Goal: Find contact information: Find contact information

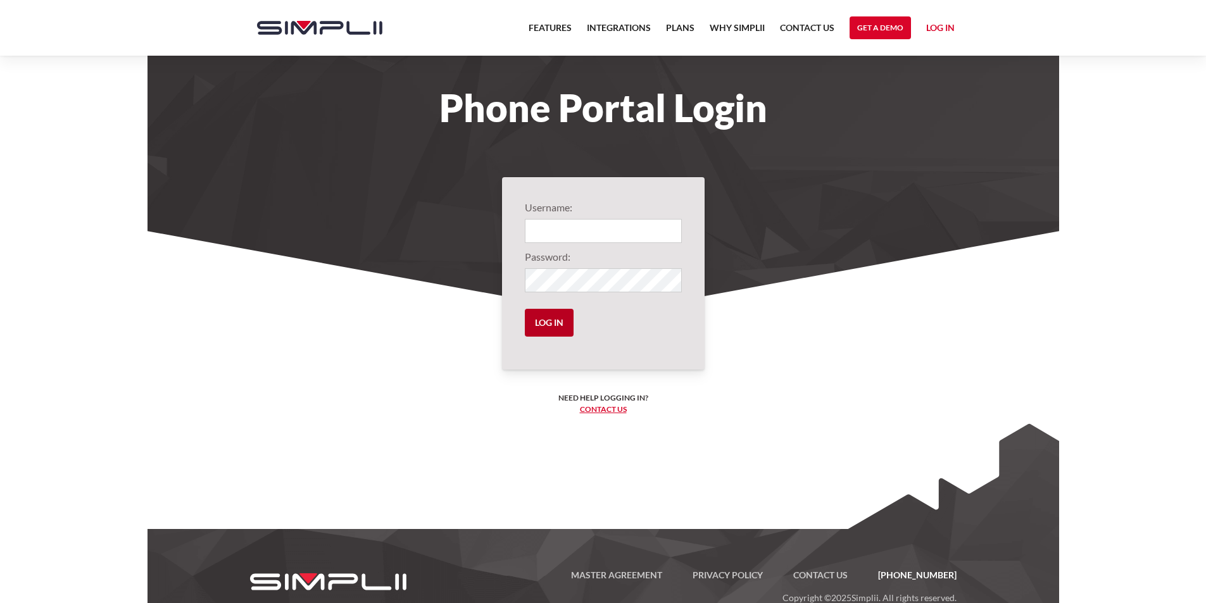
type input "1002@HoneyDoMen"
click at [553, 326] on input "Log in" at bounding box center [549, 323] width 49 height 28
click at [933, 30] on link "Log in" at bounding box center [940, 29] width 28 height 19
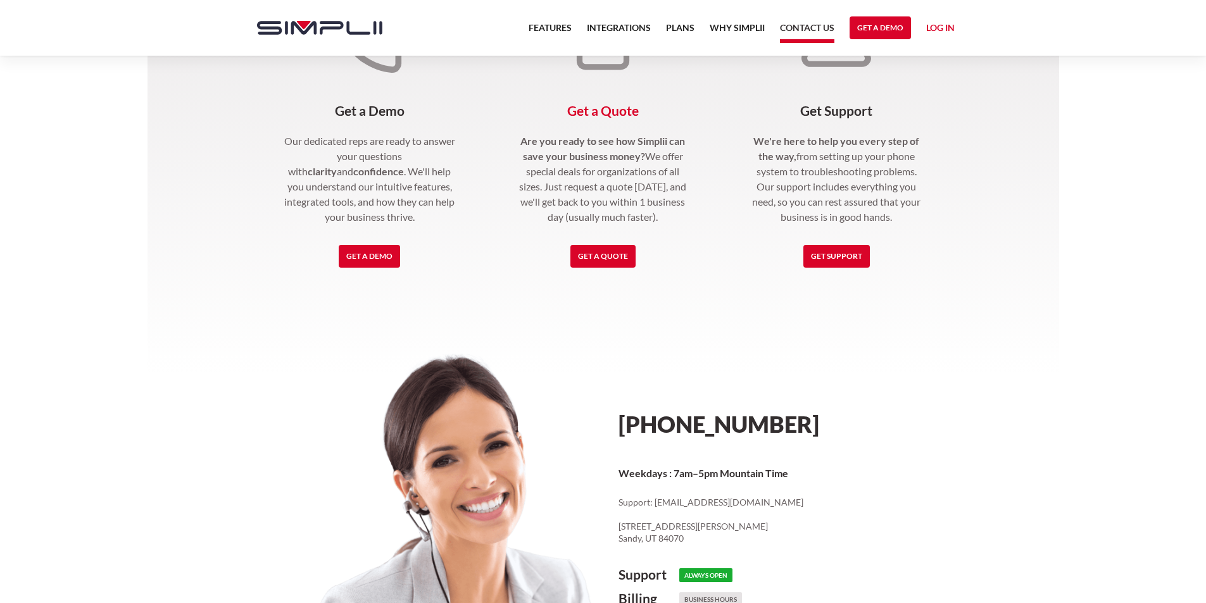
scroll to position [473, 0]
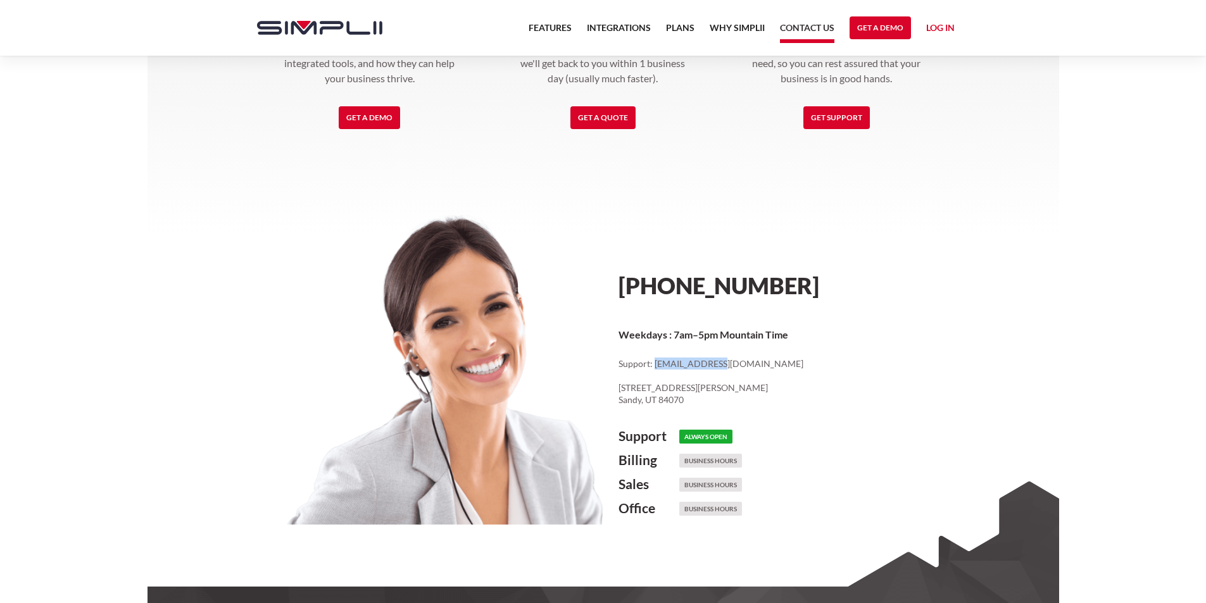
drag, startPoint x: 714, startPoint y: 361, endPoint x: 653, endPoint y: 365, distance: 61.5
click at [653, 365] on p "Support: [EMAIL_ADDRESS][DOMAIN_NAME] ‍ [STREET_ADDRESS][PERSON_NAME]" at bounding box center [790, 382] width 344 height 49
copy p "[EMAIL_ADDRESS][DOMAIN_NAME]"
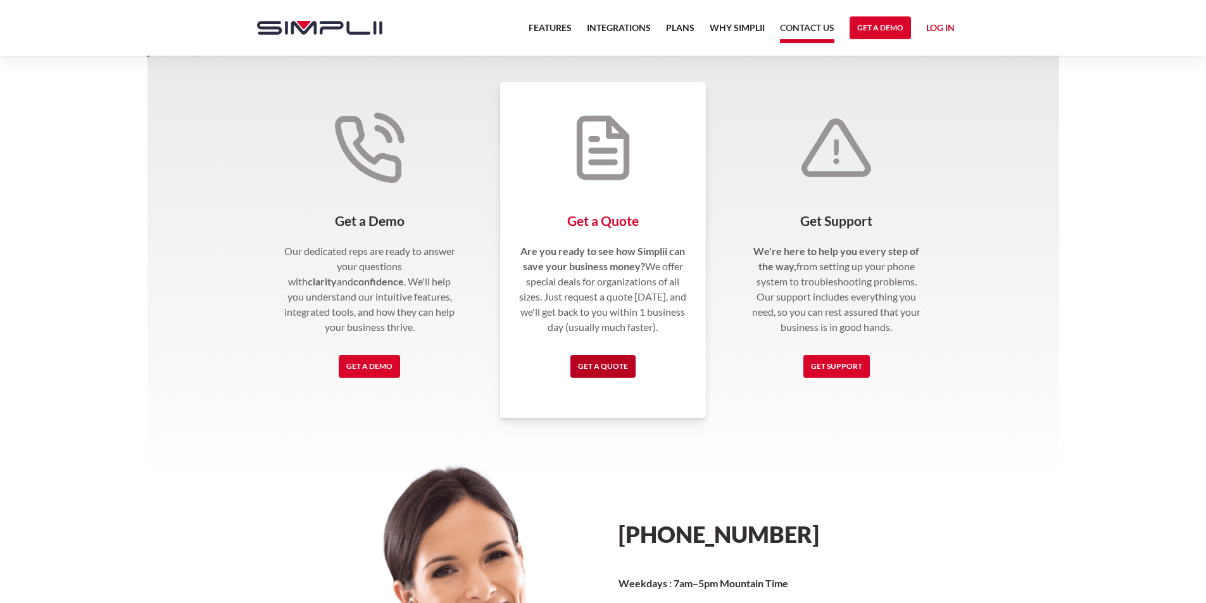
click at [629, 365] on link "Get a Quote" at bounding box center [602, 366] width 65 height 23
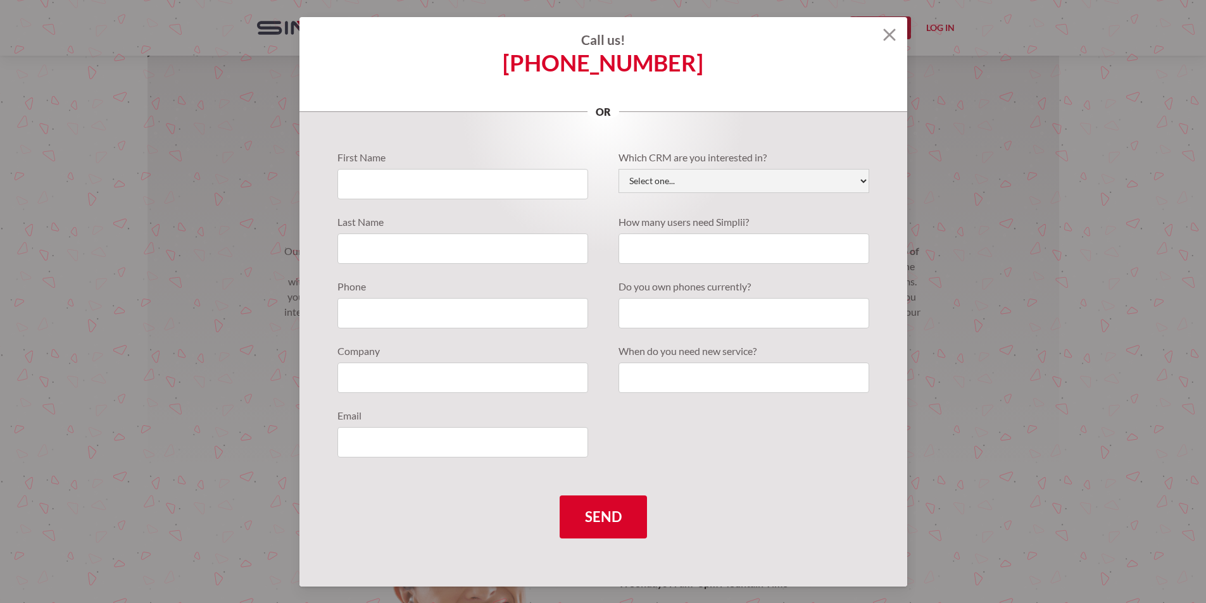
click at [886, 33] on img at bounding box center [889, 34] width 13 height 13
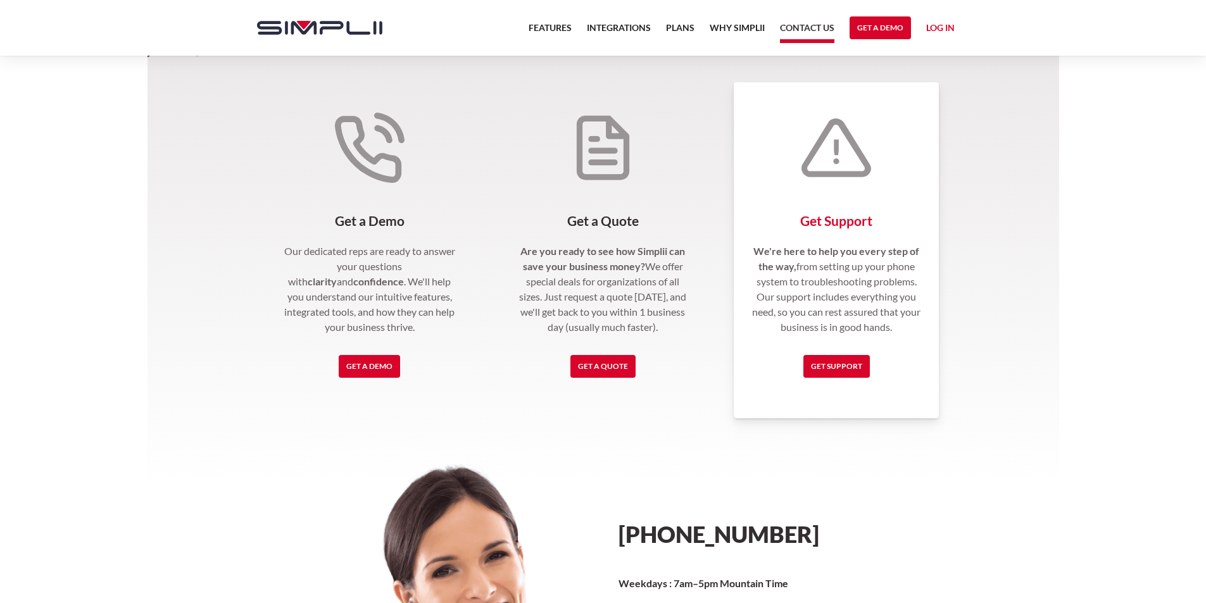
click at [831, 380] on div "Get Support We're here to help you every step of the way, from setting up your …" at bounding box center [837, 250] width 206 height 336
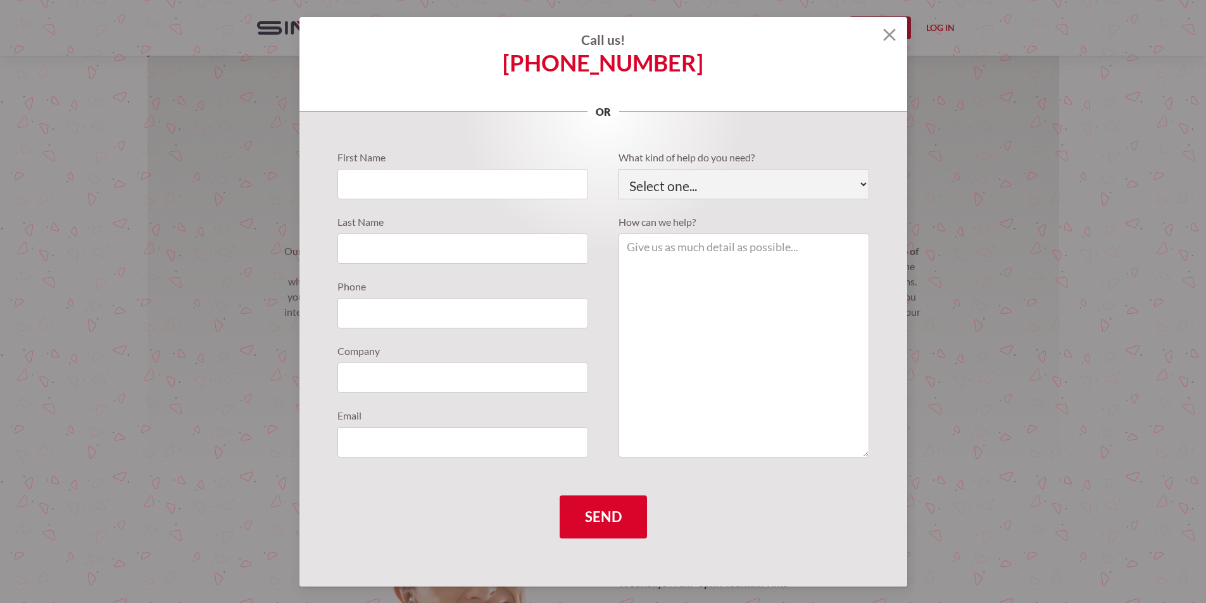
click at [887, 34] on img at bounding box center [889, 34] width 13 height 13
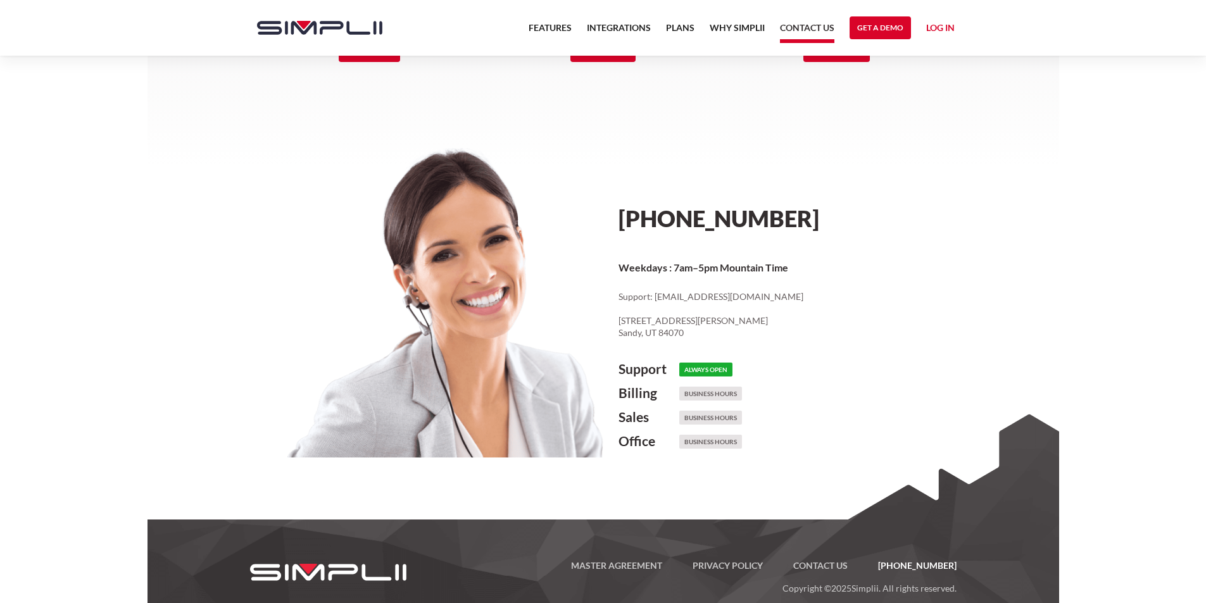
scroll to position [563, 0]
